Goal: Task Accomplishment & Management: Manage account settings

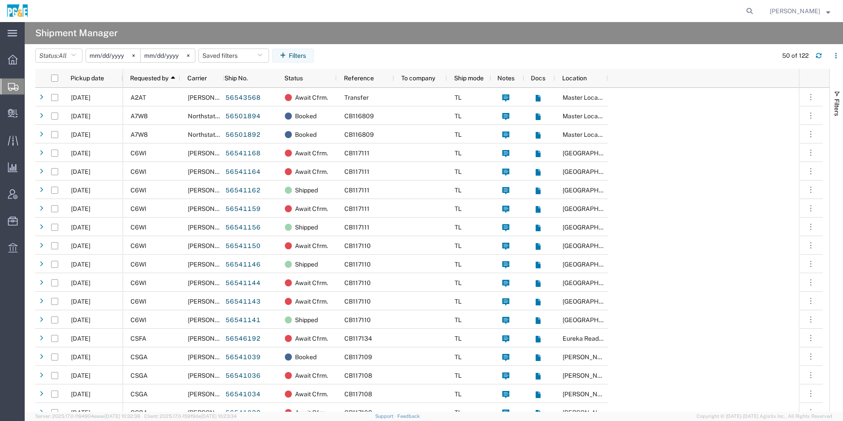
click at [102, 57] on input "[DATE]" at bounding box center [113, 55] width 54 height 13
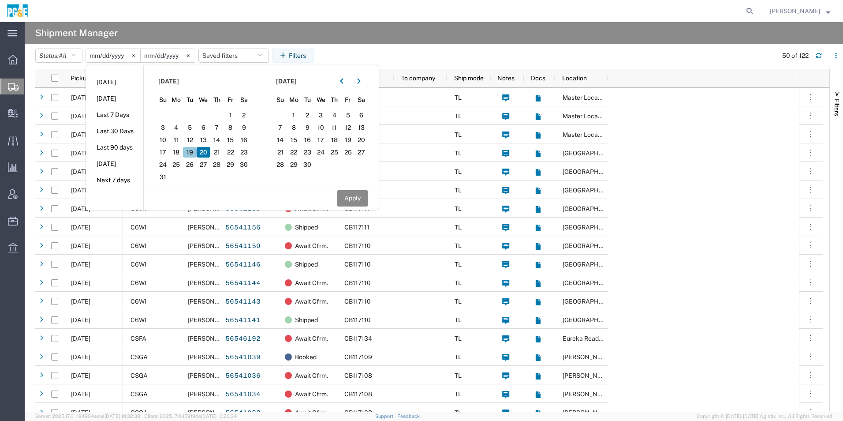
click at [193, 153] on span "19" at bounding box center [190, 152] width 14 height 11
click at [348, 83] on button "button" at bounding box center [342, 81] width 14 height 14
click at [312, 153] on span "19" at bounding box center [308, 152] width 14 height 11
drag, startPoint x: 356, startPoint y: 197, endPoint x: 318, endPoint y: 174, distance: 44.5
click at [357, 197] on button "Apply" at bounding box center [352, 198] width 31 height 16
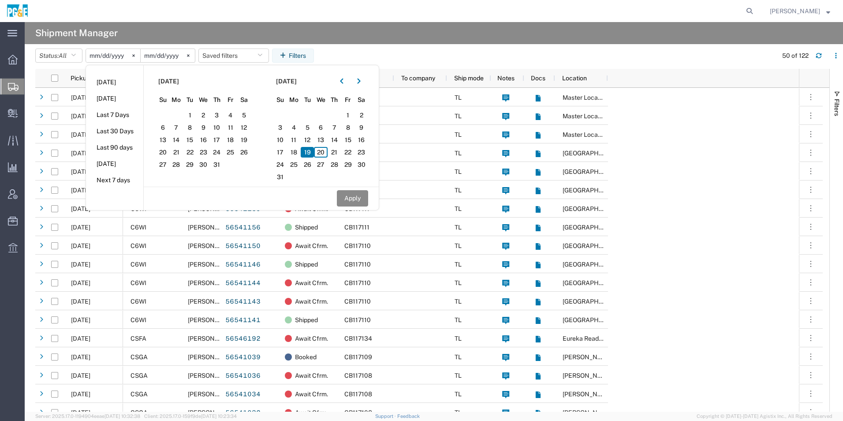
type input "[DATE]"
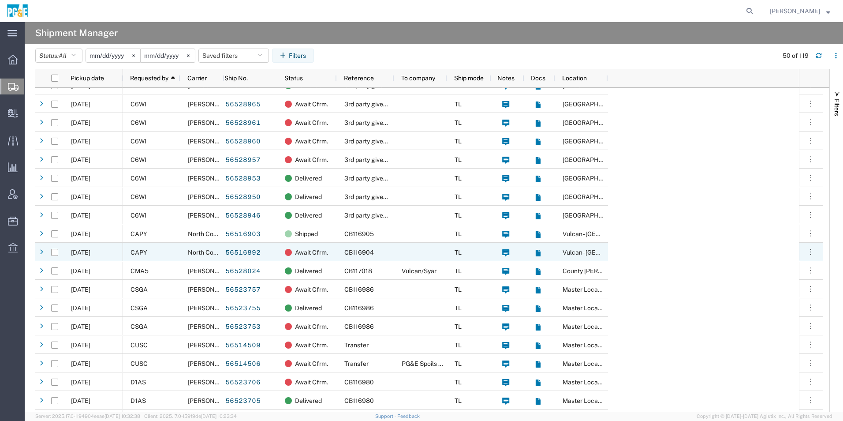
scroll to position [88, 0]
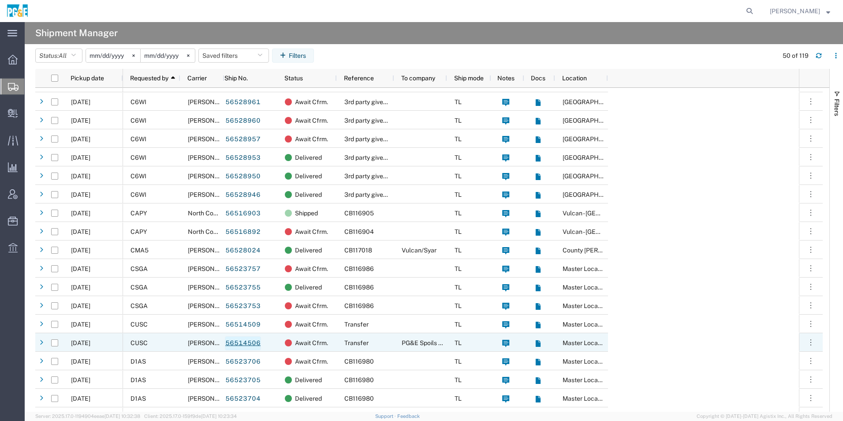
click at [246, 339] on link "56514506" at bounding box center [243, 343] width 36 height 14
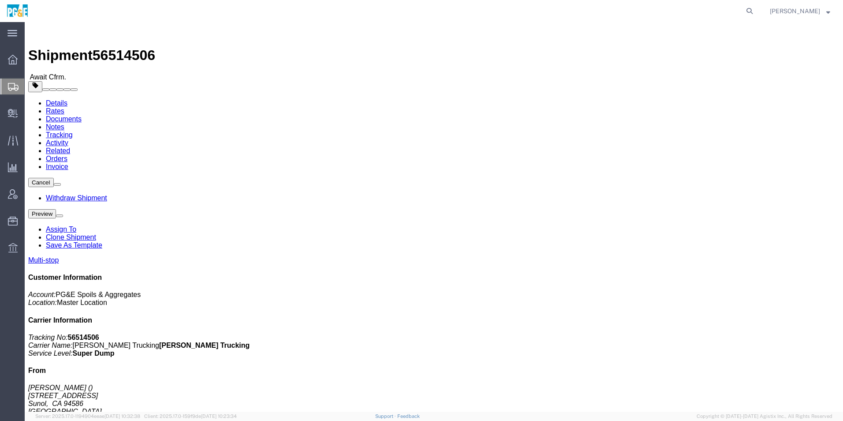
click span "button"
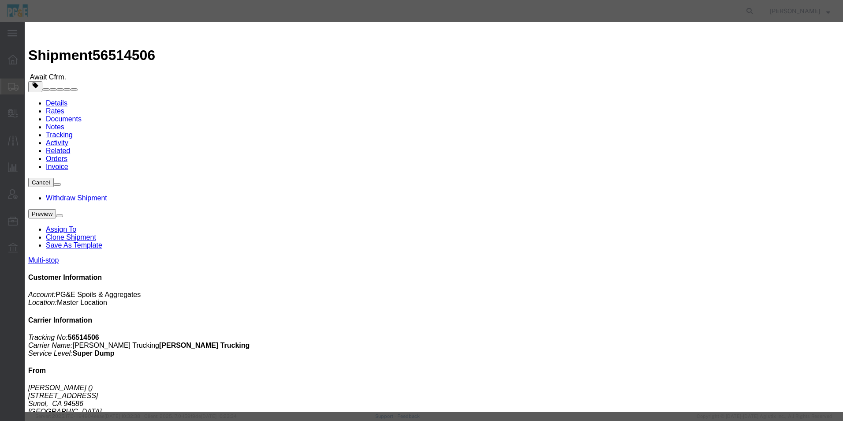
click div "[DATE] 2:30 PM"
click input "9:30 PM"
type input "9:00 PM"
click button "Apply"
click button "Save"
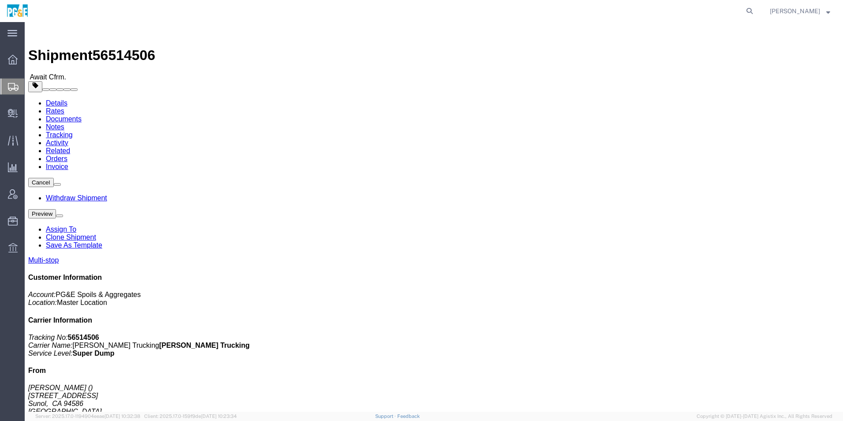
click button "Close"
click img
